Goal: Navigation & Orientation: Find specific page/section

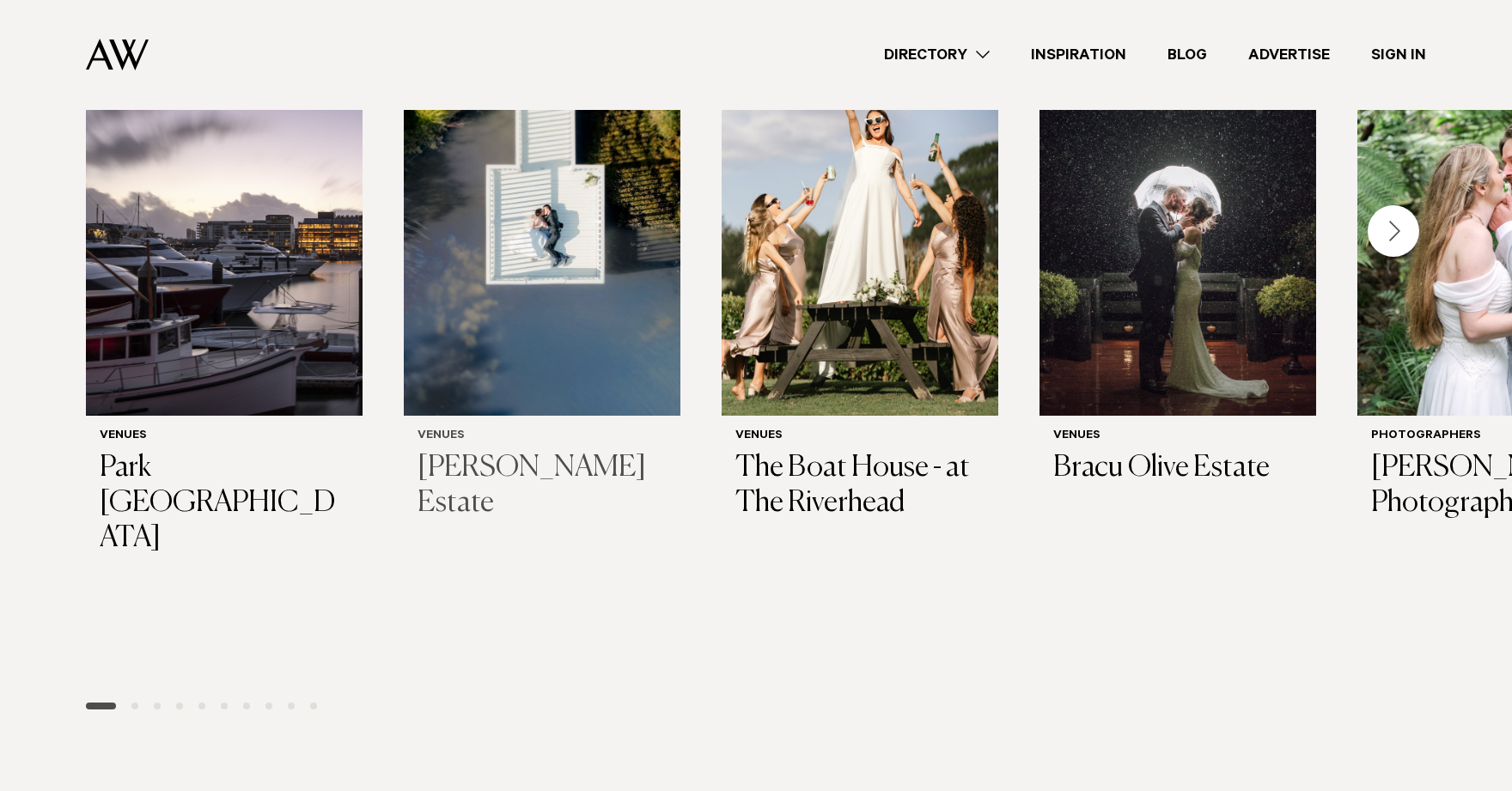
scroll to position [572, 0]
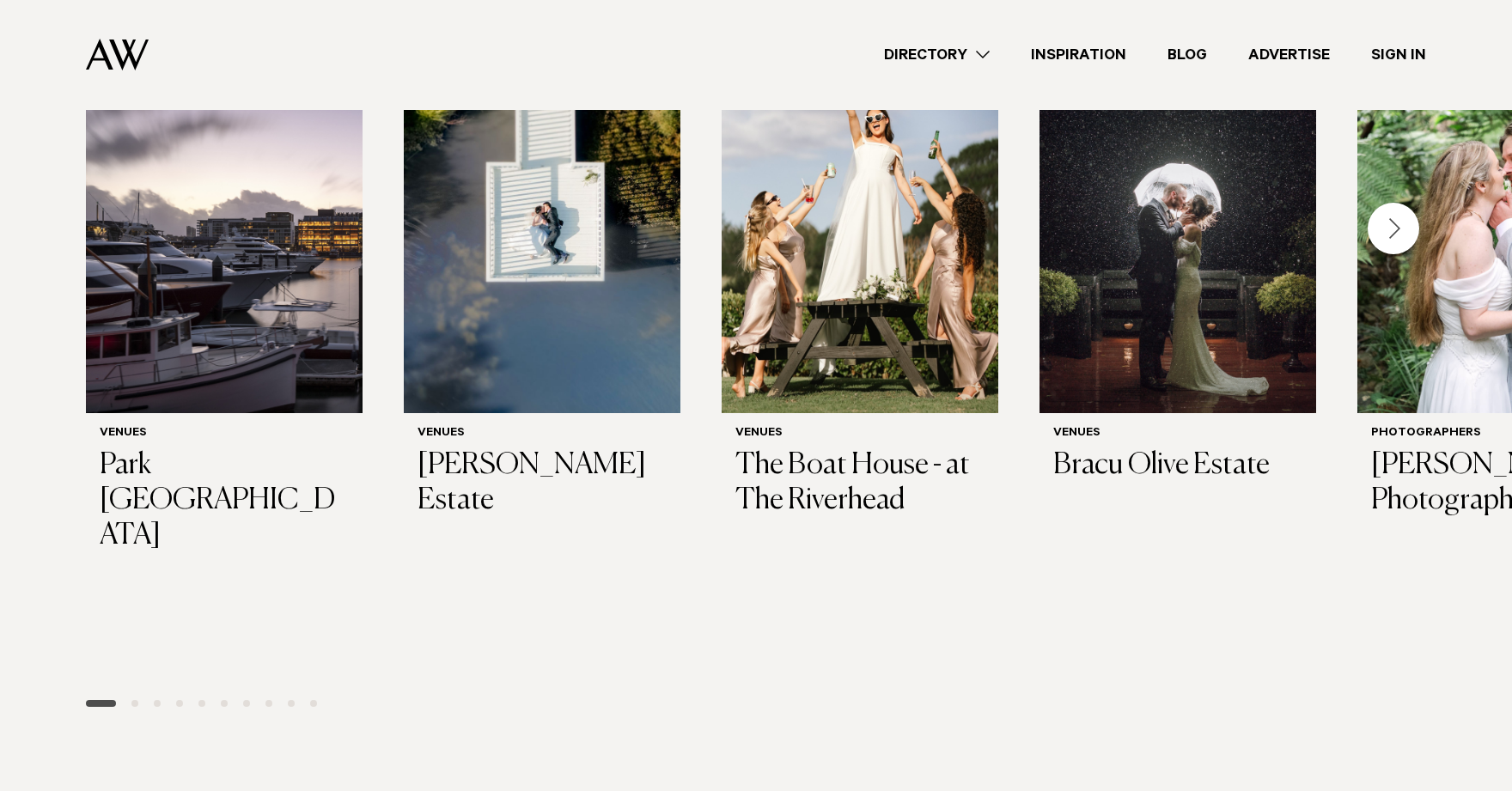
click at [1392, 241] on div "Next slide" at bounding box center [1393, 228] width 51 height 51
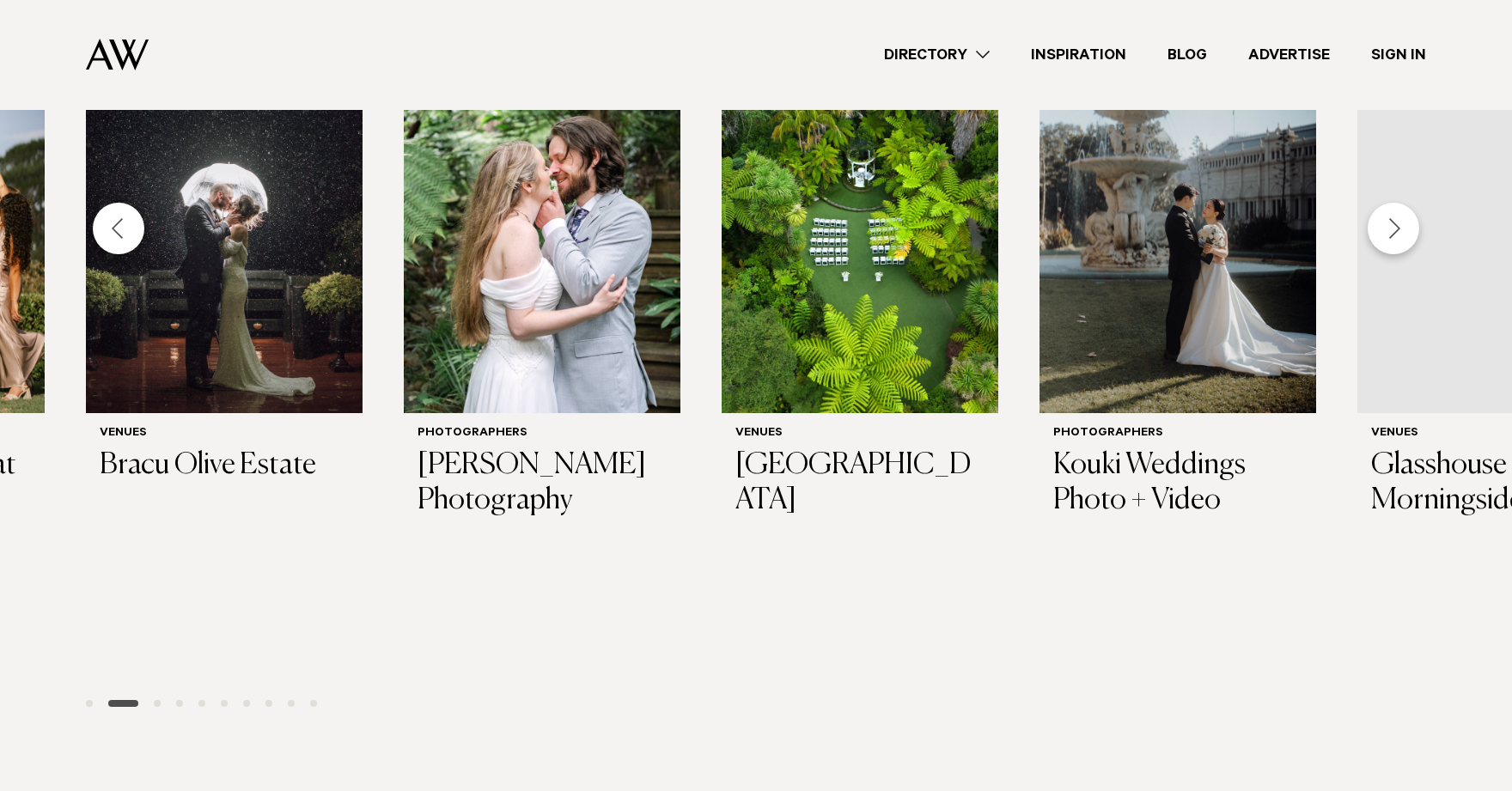
click at [1392, 241] on div "Next slide" at bounding box center [1393, 228] width 51 height 51
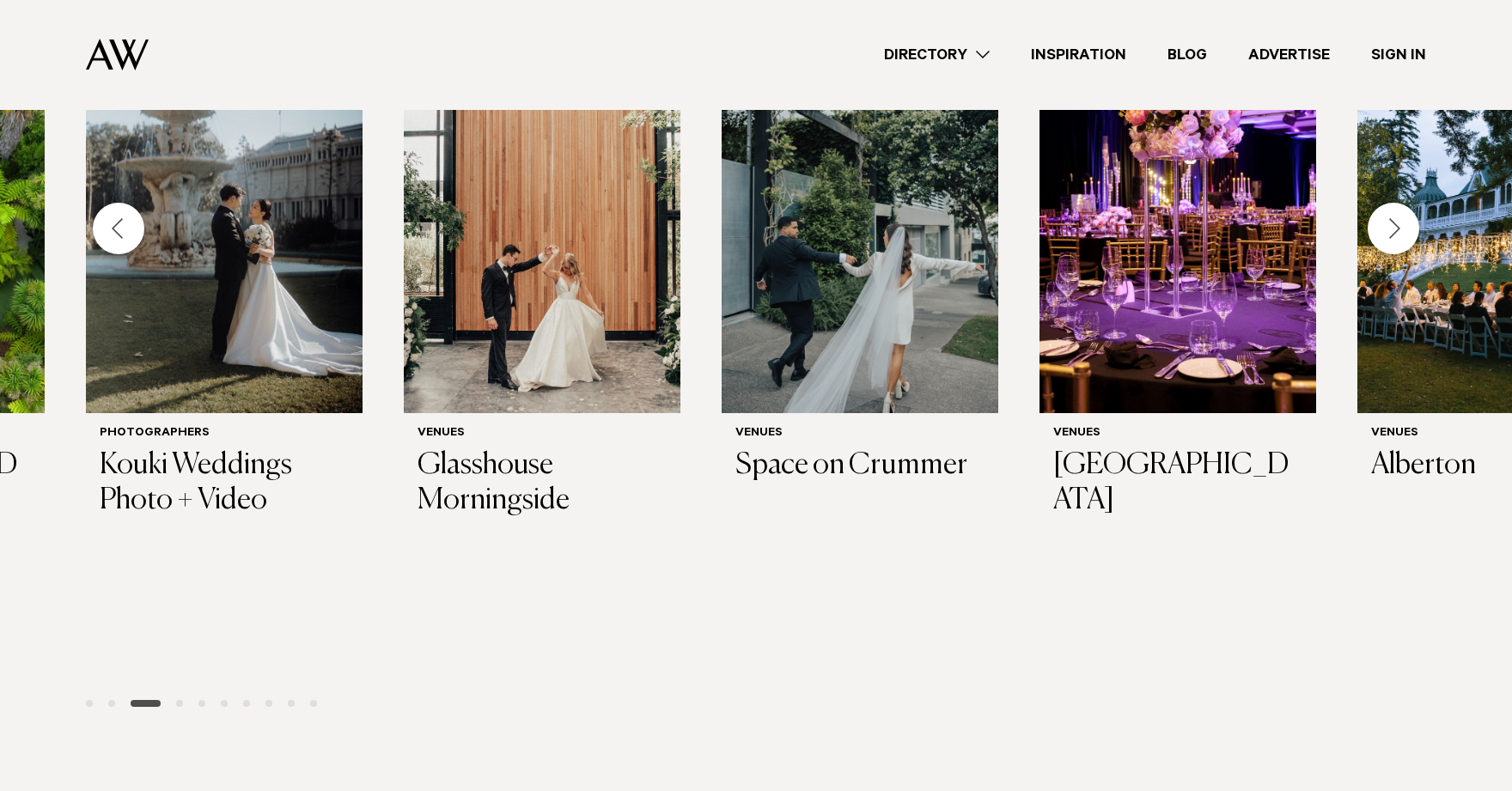
click at [1393, 241] on div "Next slide" at bounding box center [1393, 228] width 51 height 51
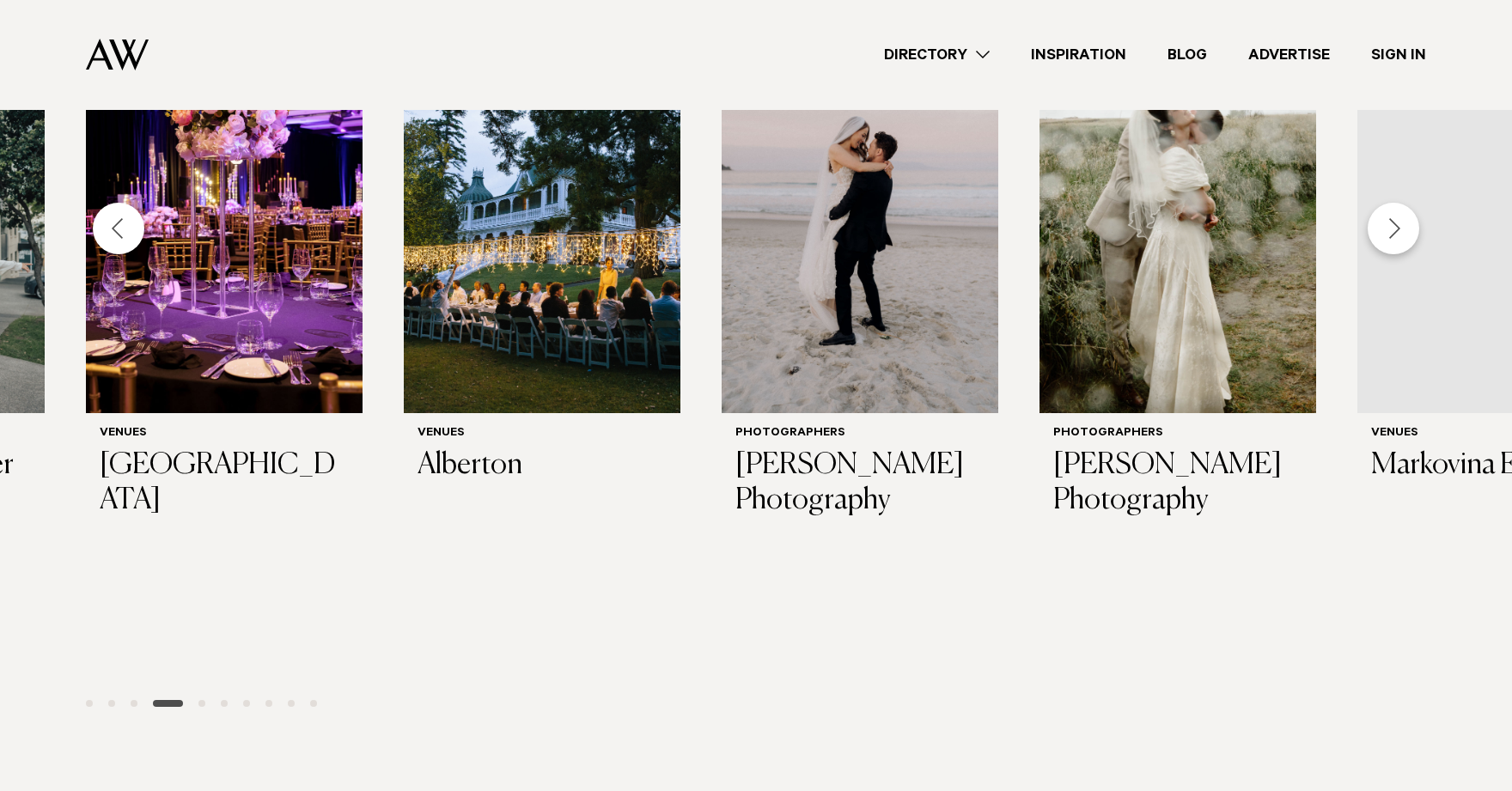
click at [1393, 241] on div "Next slide" at bounding box center [1393, 228] width 51 height 51
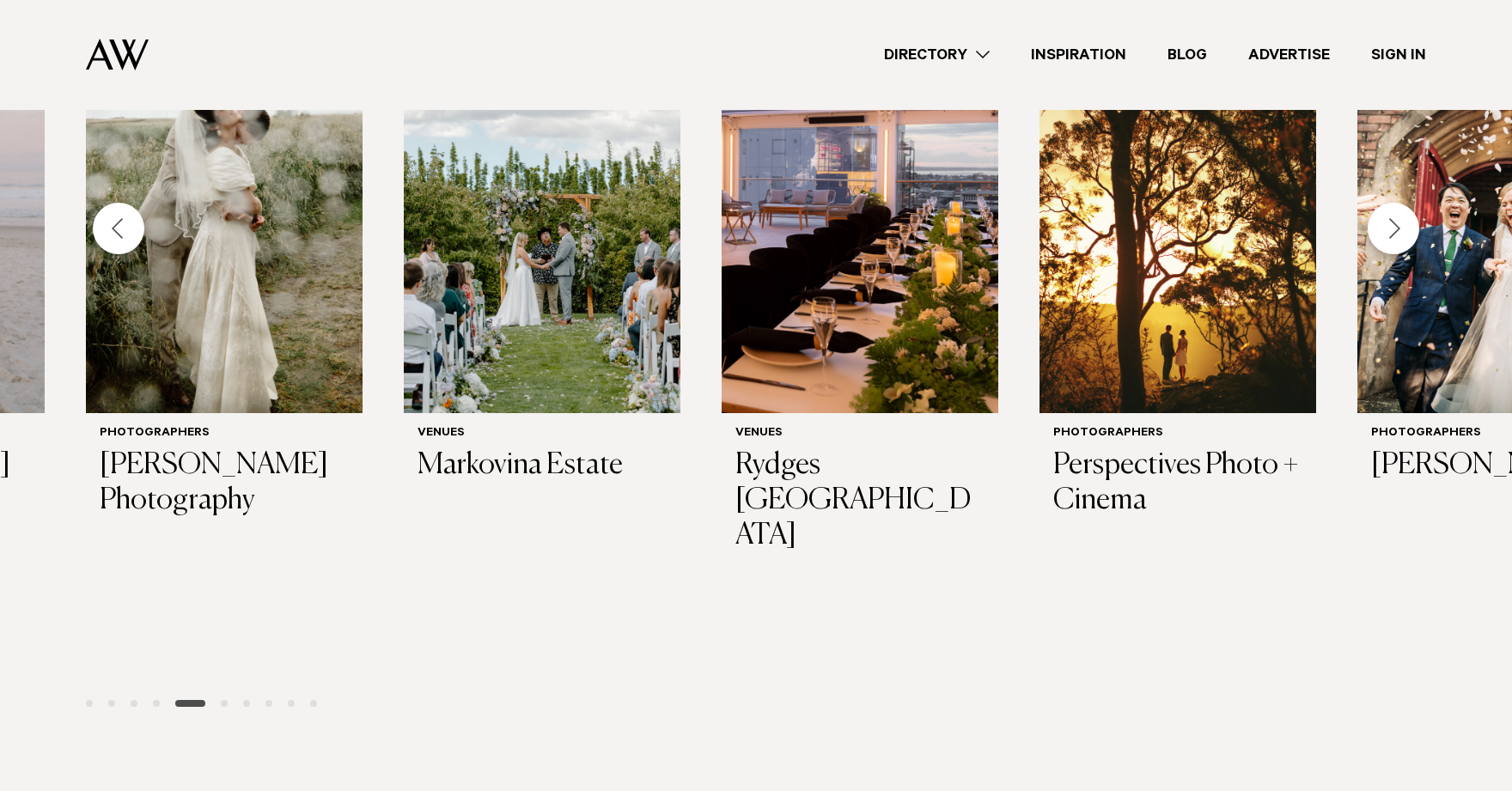
click at [1393, 241] on div "Next slide" at bounding box center [1393, 228] width 51 height 51
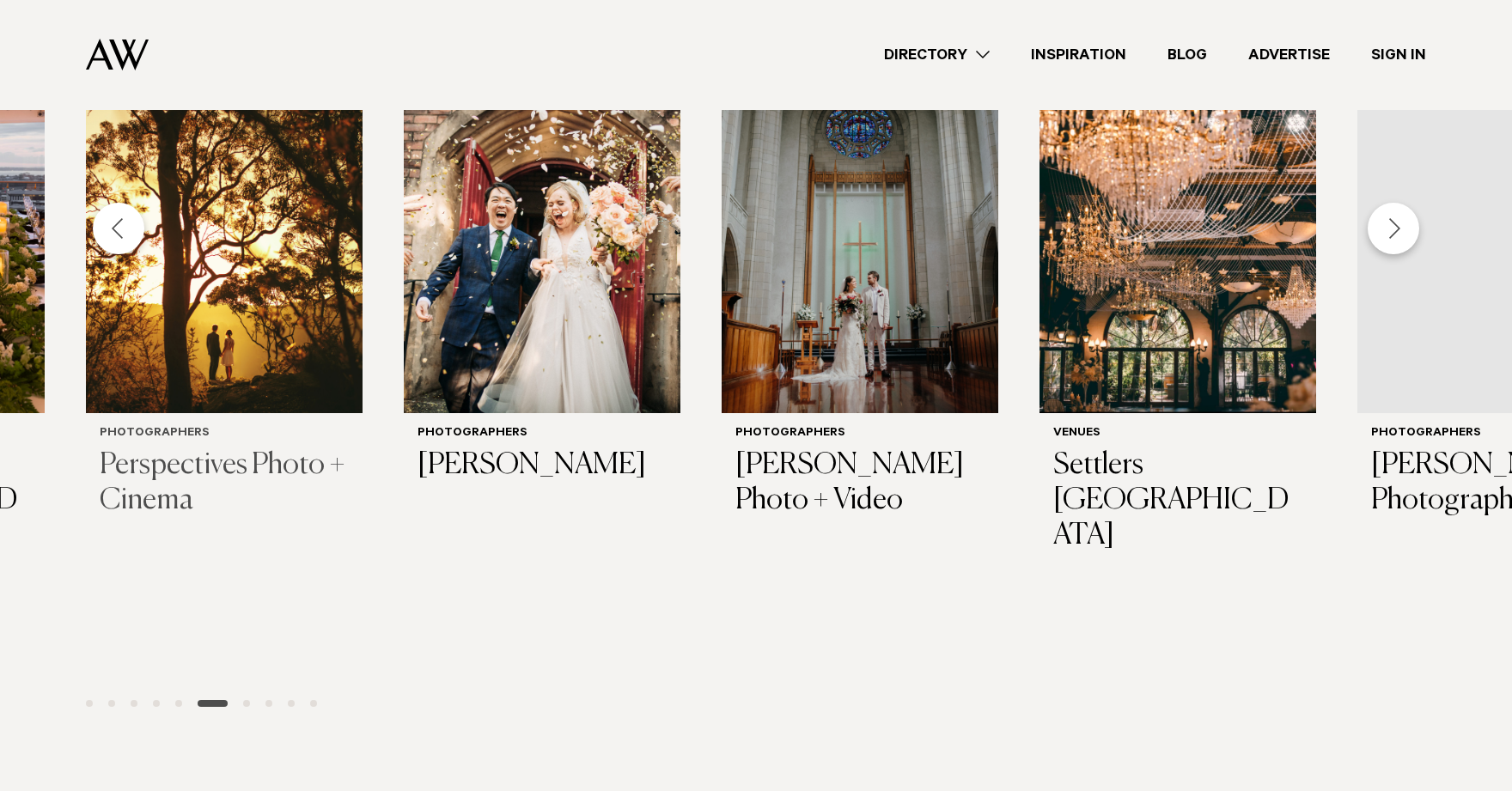
click at [193, 369] on img "16 / 29" at bounding box center [224, 228] width 276 height 371
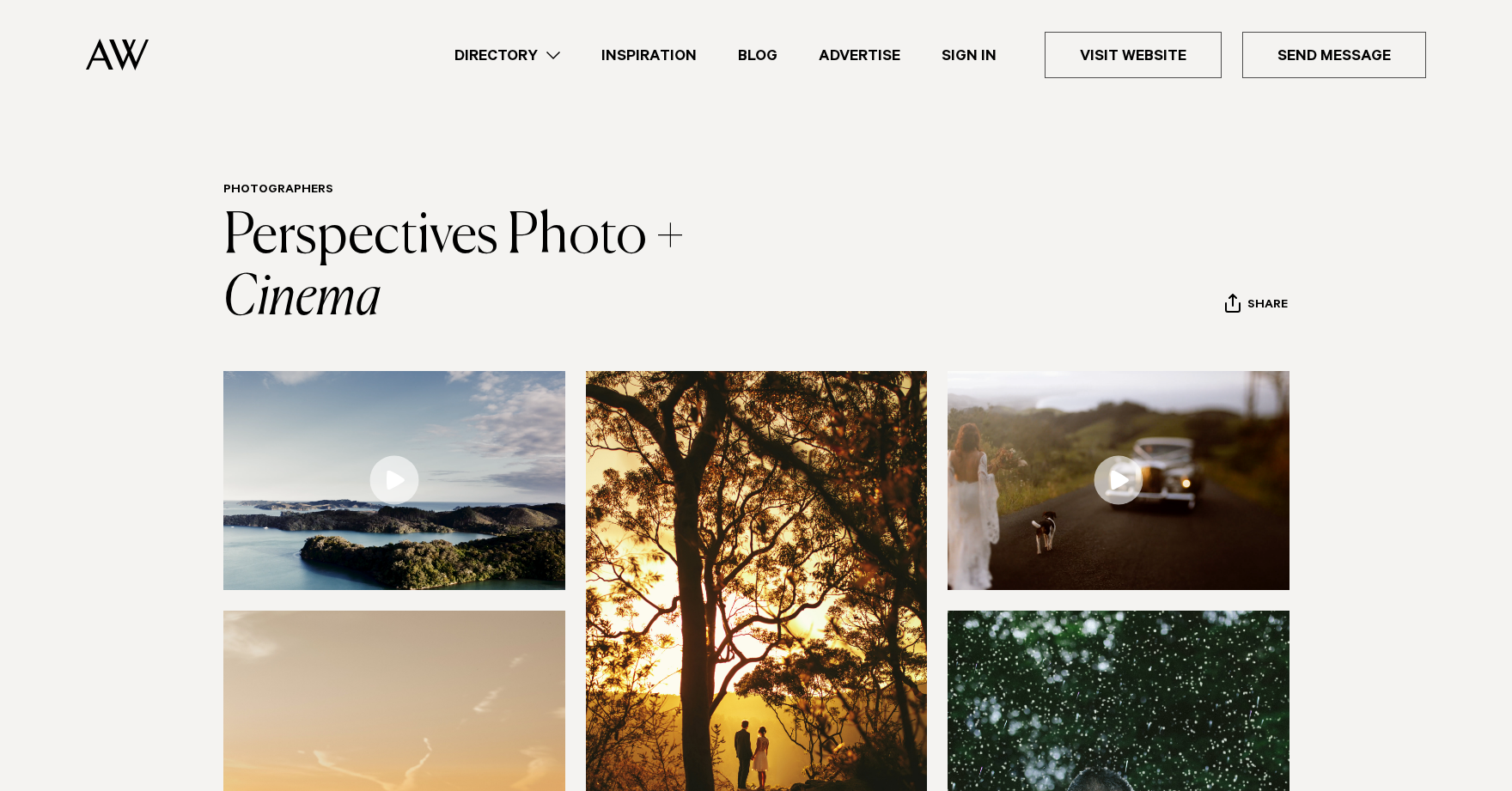
click at [520, 56] on link "Directory" at bounding box center [508, 56] width 147 height 23
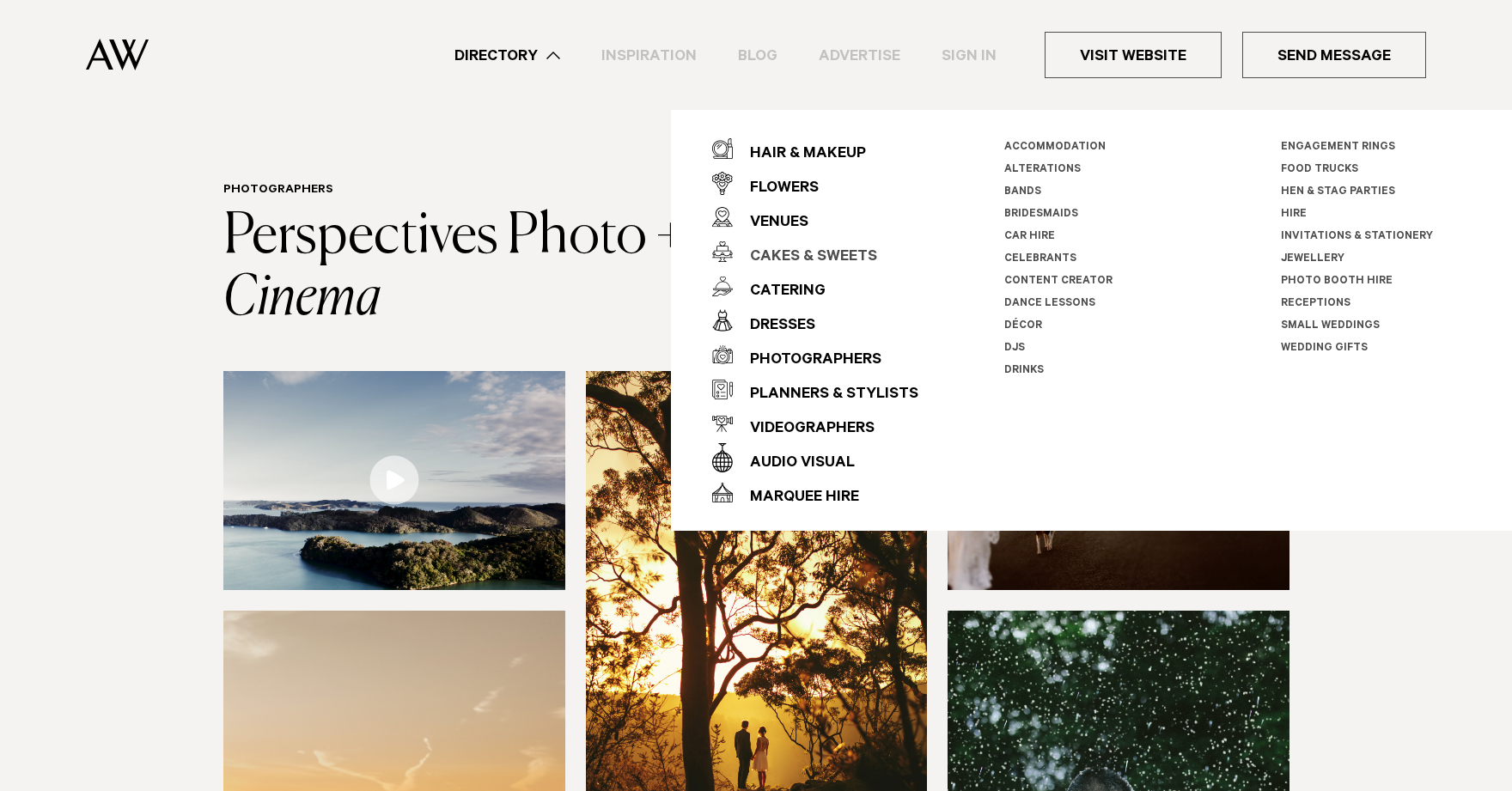
click at [834, 254] on div "Cakes & Sweets" at bounding box center [804, 257] width 144 height 34
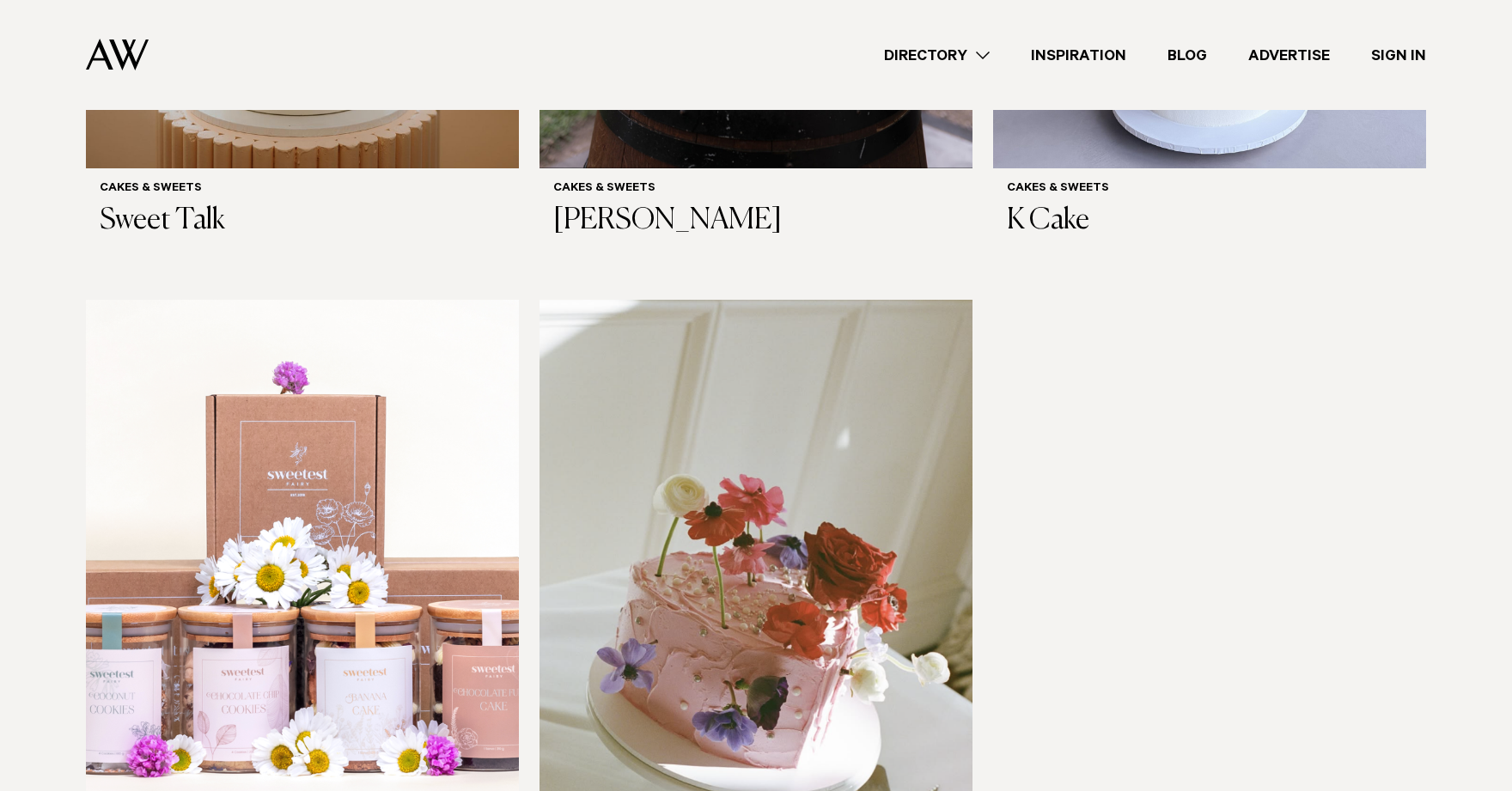
scroll to position [1040, 0]
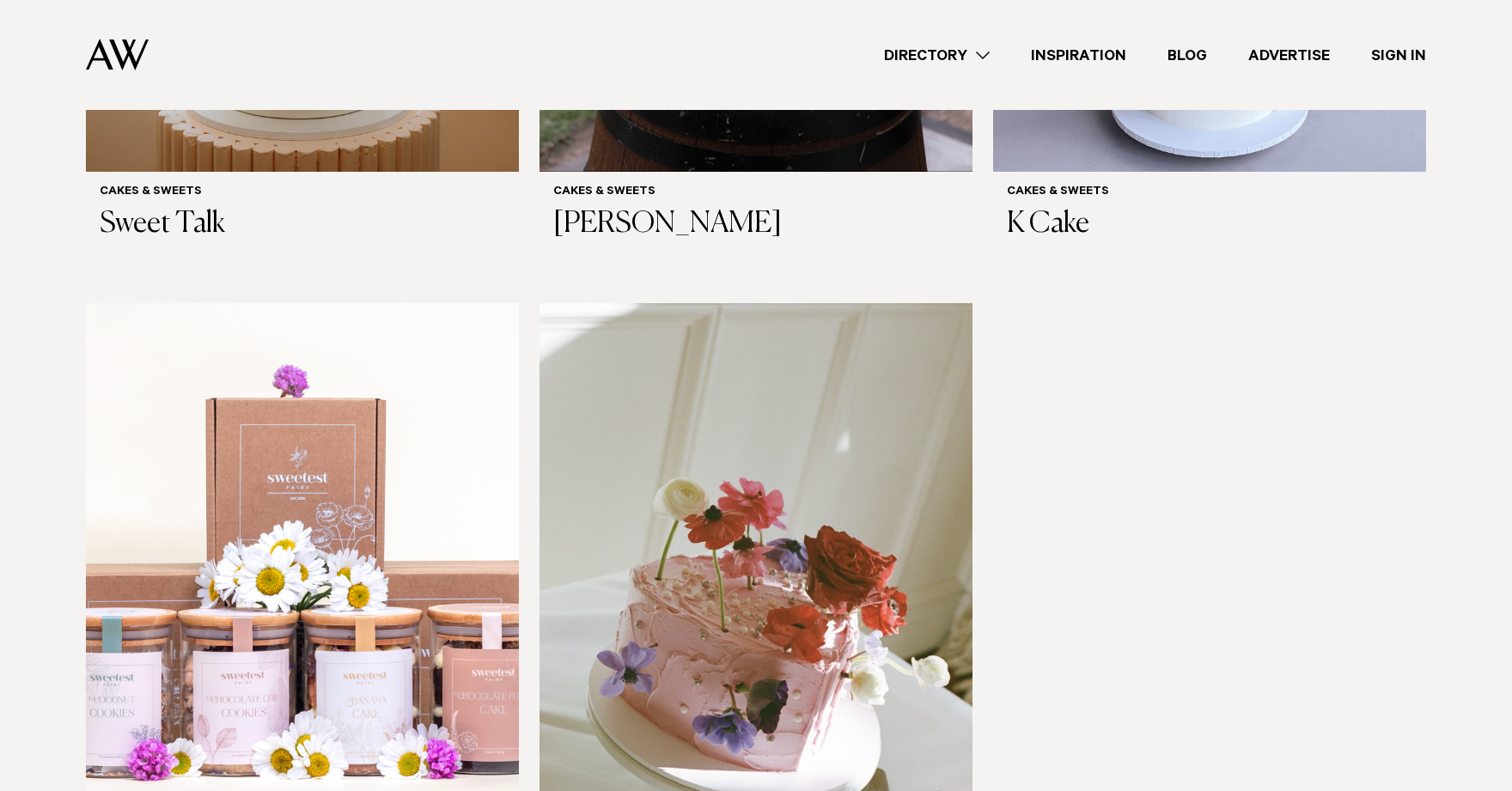
click at [839, 303] on img at bounding box center [755, 593] width 433 height 580
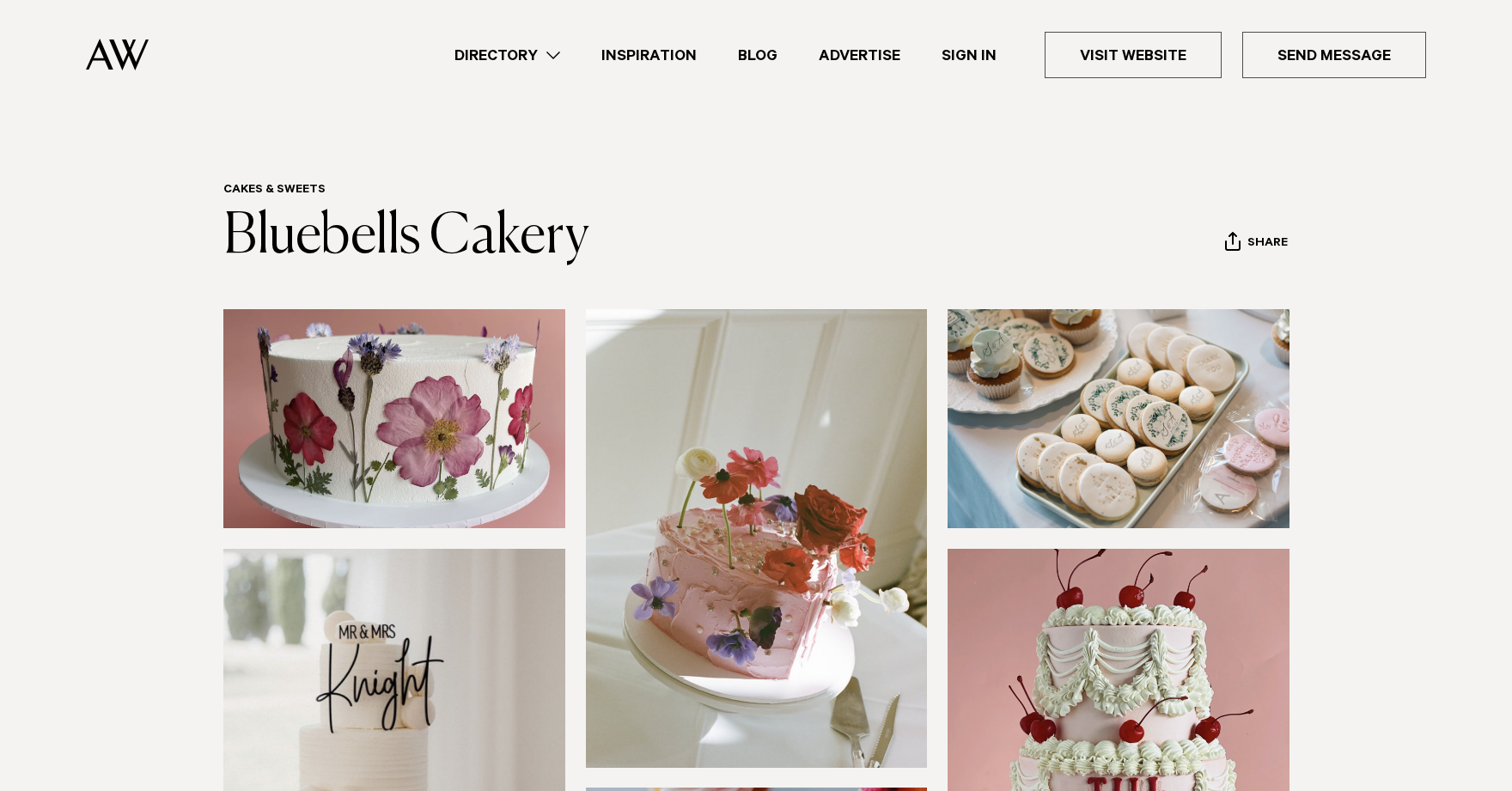
click at [100, 54] on img at bounding box center [117, 54] width 63 height 31
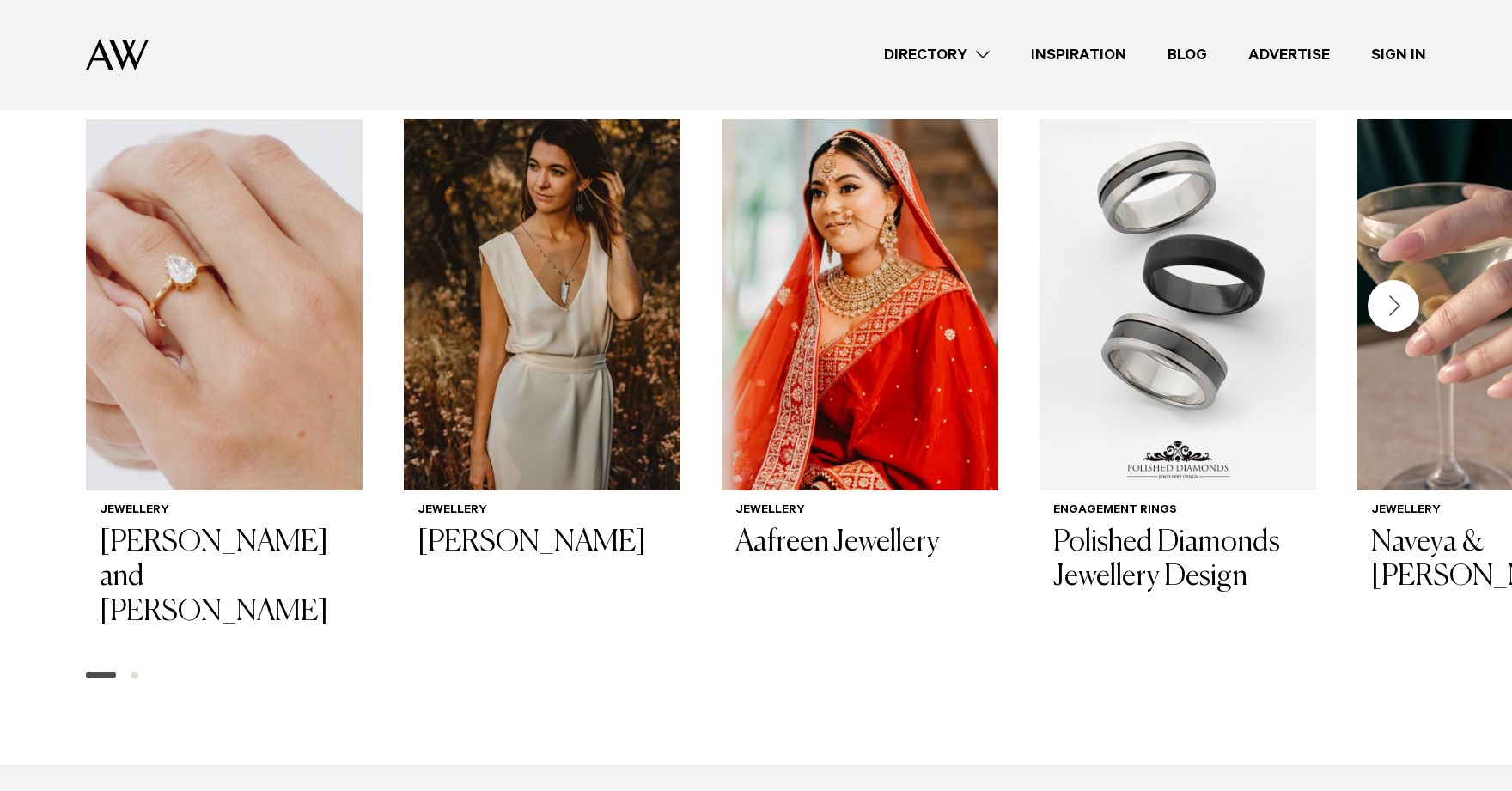
scroll to position [2768, 0]
click at [1400, 279] on div "Next slide" at bounding box center [1393, 304] width 51 height 51
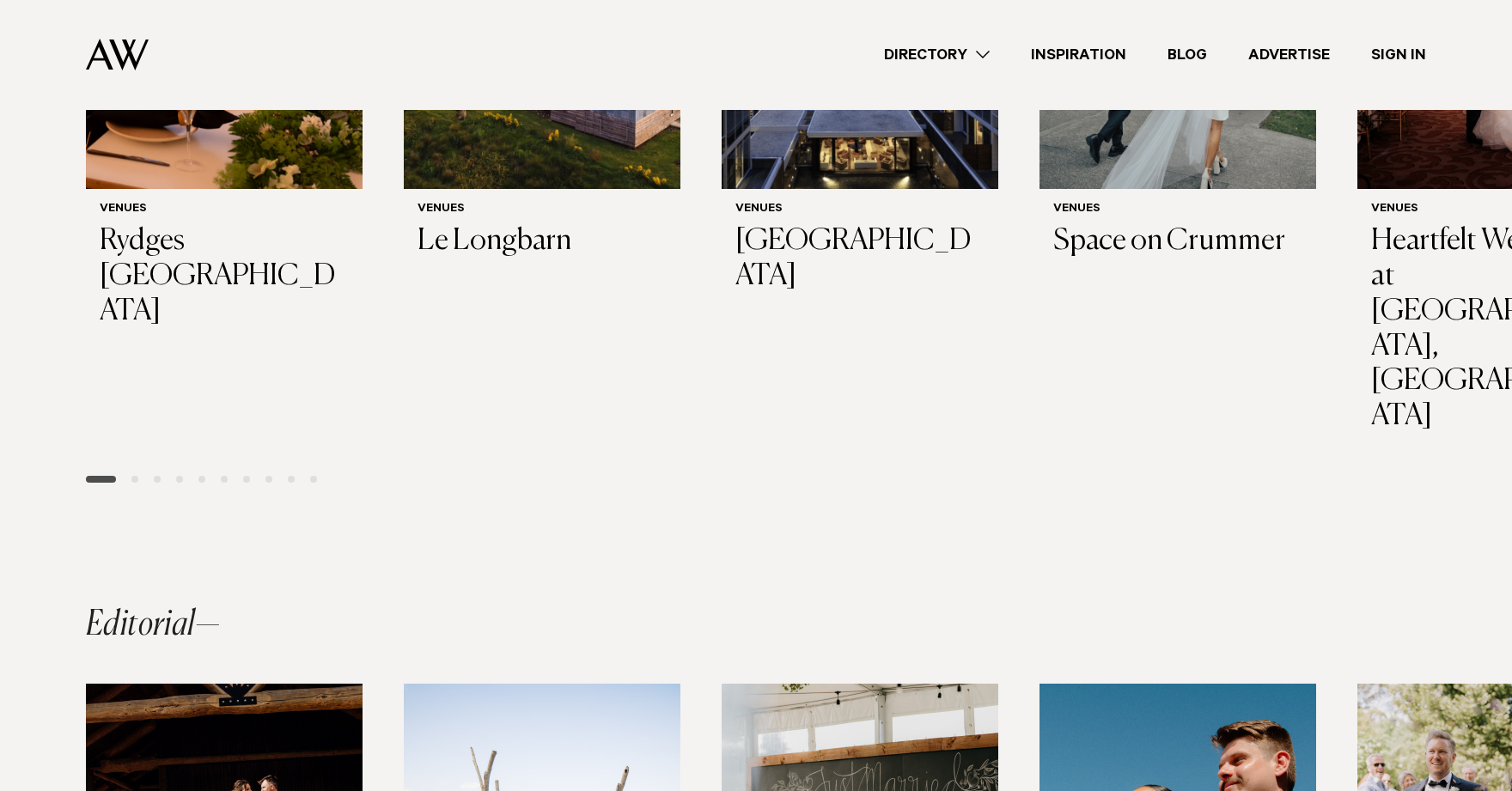
scroll to position [0, 0]
